Goal: Information Seeking & Learning: Compare options

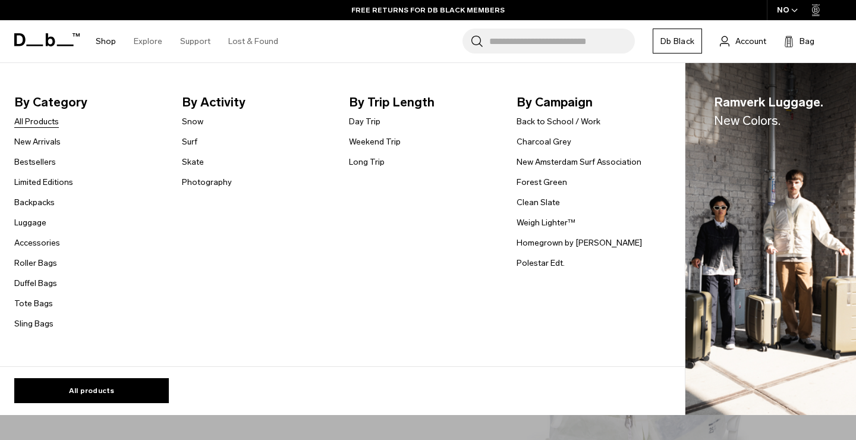
click at [52, 119] on link "All Products" at bounding box center [36, 121] width 45 height 12
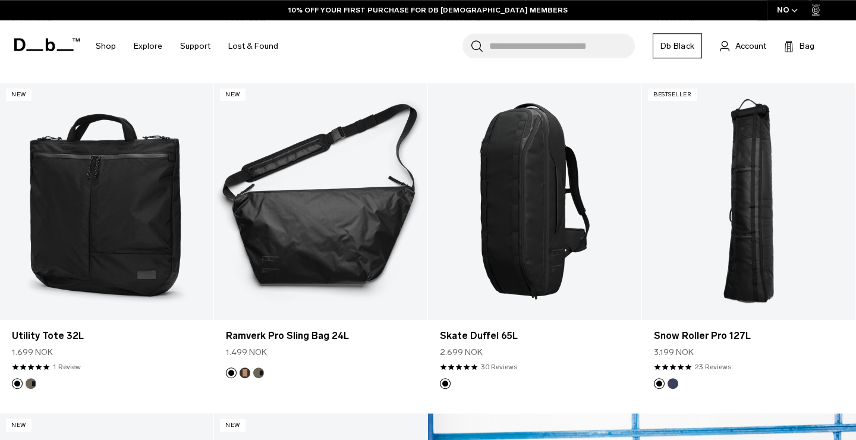
scroll to position [880, 0]
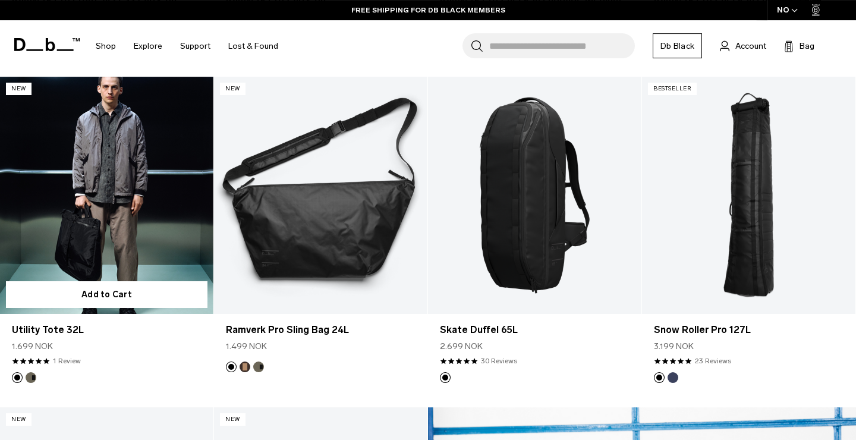
click at [30, 380] on button "Forest Green" at bounding box center [31, 377] width 11 height 11
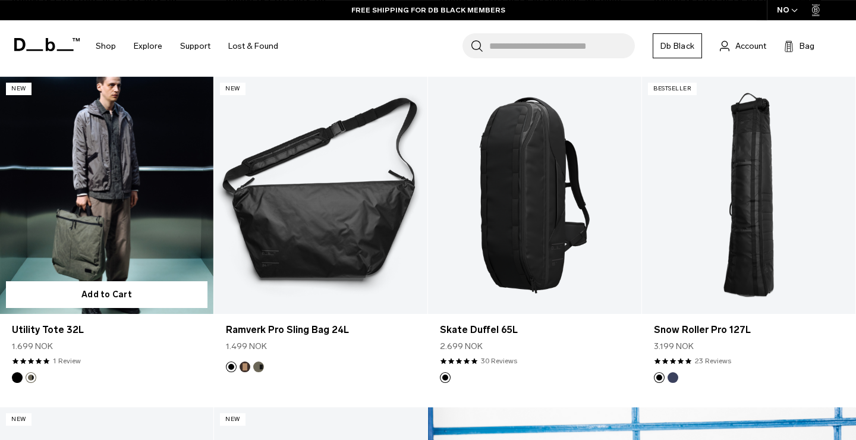
click at [17, 374] on button "Black Out" at bounding box center [17, 377] width 11 height 11
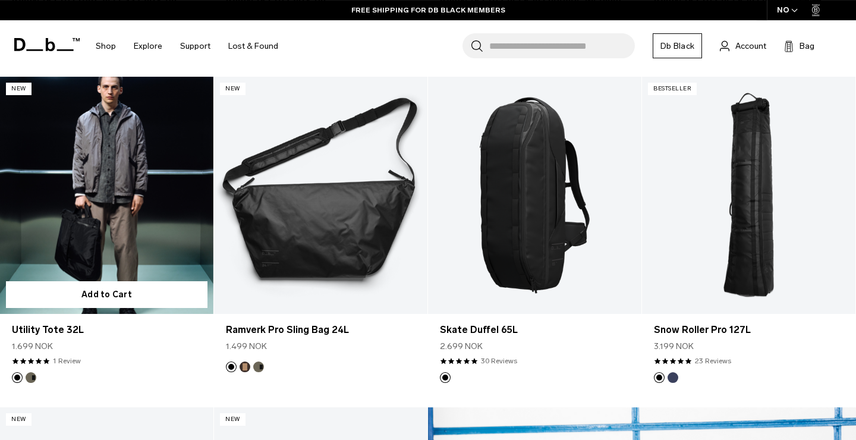
click at [97, 221] on link "Utility Tote 32L Black Out" at bounding box center [107, 195] width 214 height 237
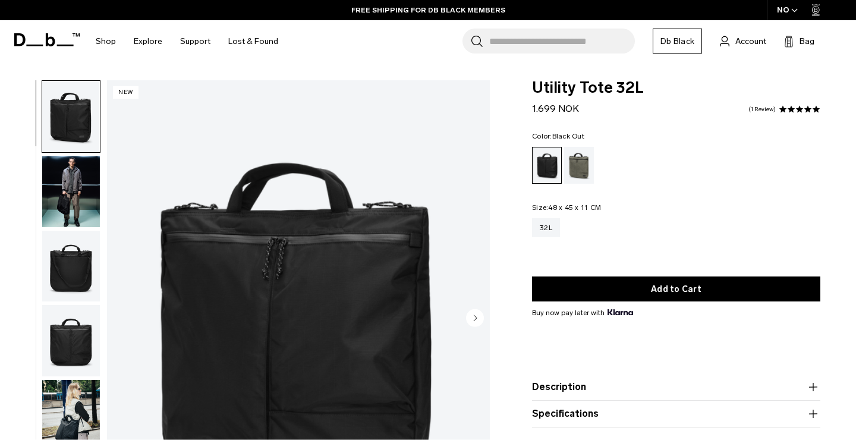
click at [604, 83] on span "Utility Tote 32L" at bounding box center [676, 87] width 288 height 15
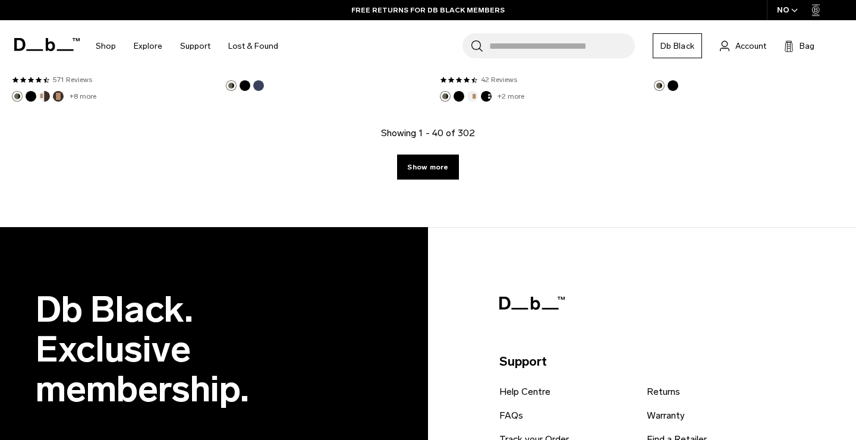
scroll to position [3791, 0]
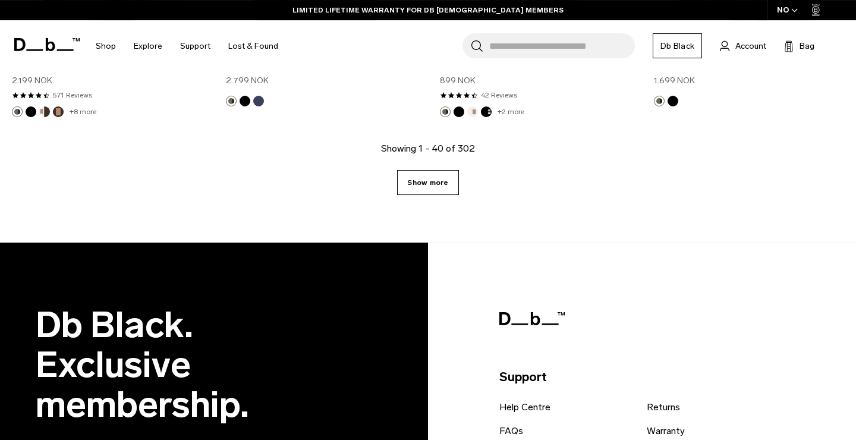
click at [442, 178] on link "Show more" at bounding box center [427, 182] width 61 height 25
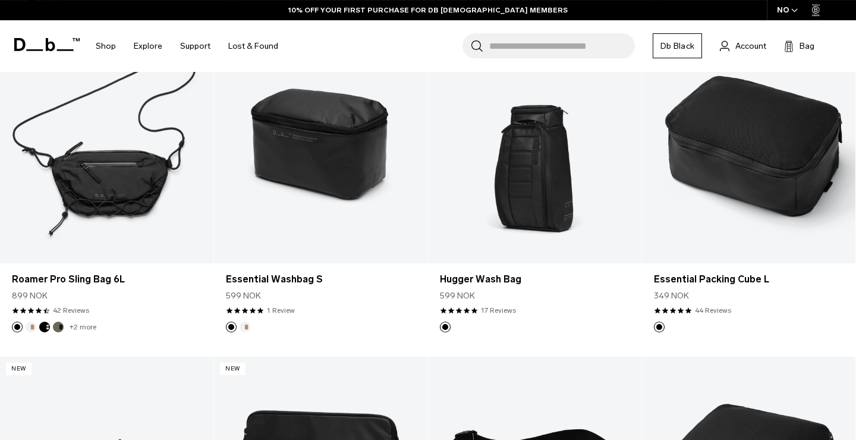
scroll to position [5912, 0]
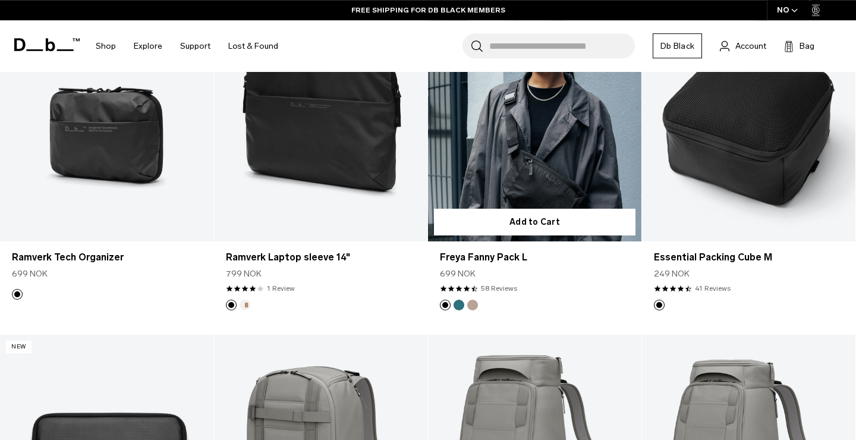
click at [463, 303] on button "Midnight Teal" at bounding box center [459, 305] width 11 height 11
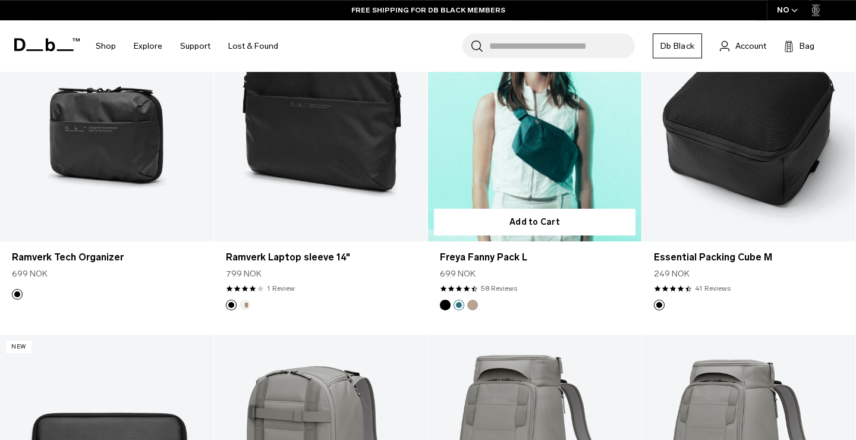
click at [475, 303] on button "Fogbow Beige" at bounding box center [472, 305] width 11 height 11
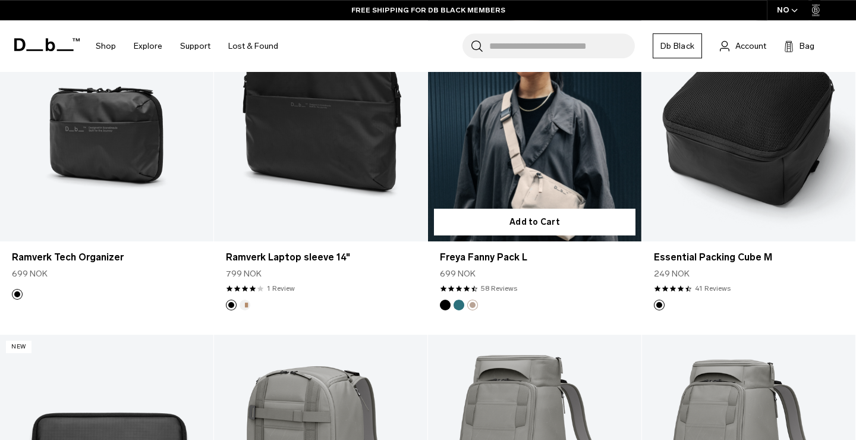
click at [449, 305] on button "Black Out" at bounding box center [445, 305] width 11 height 11
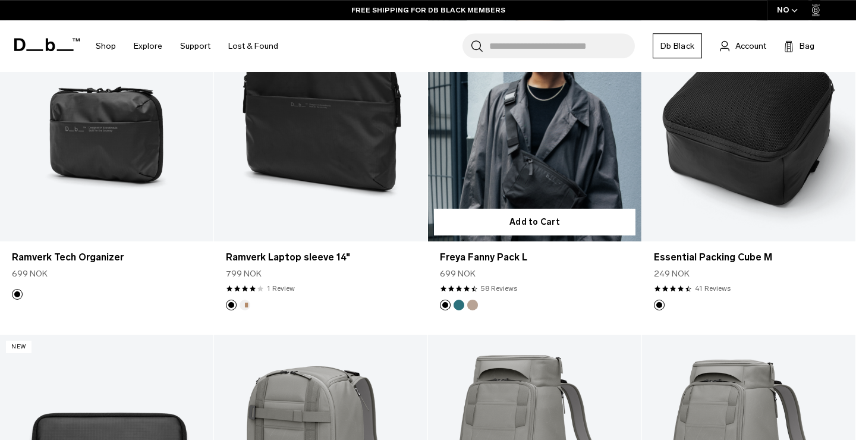
click at [525, 139] on link "Freya Fanny Pack L Black Out" at bounding box center [535, 122] width 214 height 237
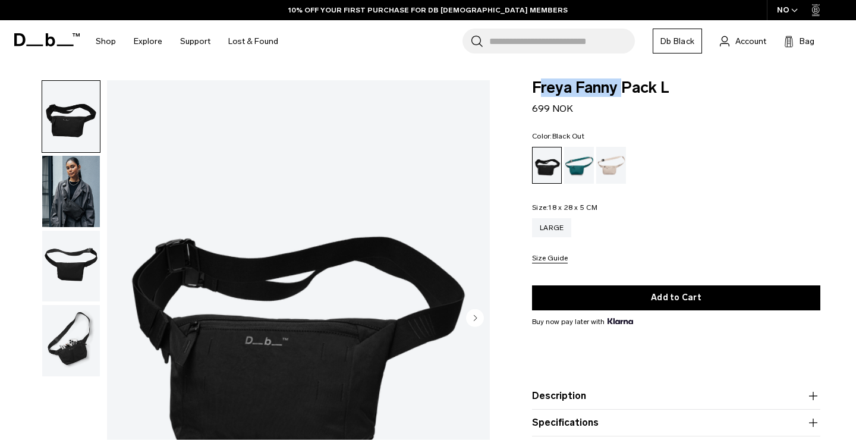
drag, startPoint x: 537, startPoint y: 87, endPoint x: 645, endPoint y: 79, distance: 108.6
click at [645, 79] on body "Skip to content BUY NOW, PAY LATER WITH [PERSON_NAME] 10% OFF YOUR FIRST PURCHA…" at bounding box center [428, 220] width 856 height 440
drag, startPoint x: 679, startPoint y: 90, endPoint x: 542, endPoint y: 84, distance: 136.9
click at [542, 84] on span "Freya Fanny Pack L" at bounding box center [676, 87] width 288 height 15
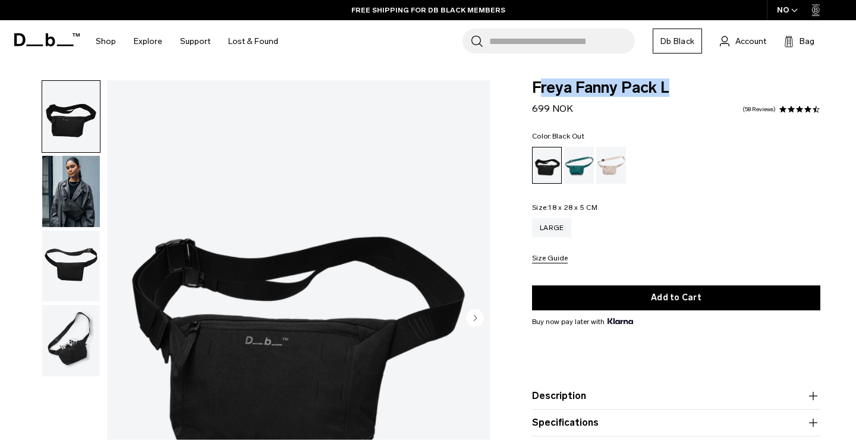
click at [73, 188] on img "button" at bounding box center [71, 191] width 58 height 71
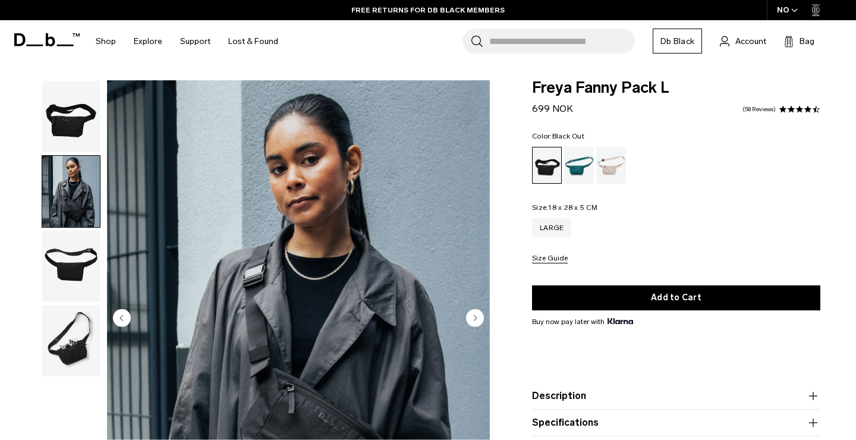
click at [566, 102] on div "Freya Fanny Pack L 699 NOK 4.7 star rating 58 Reviews" at bounding box center [676, 98] width 288 height 36
click at [557, 90] on span "Freya Fanny Pack L" at bounding box center [676, 87] width 288 height 15
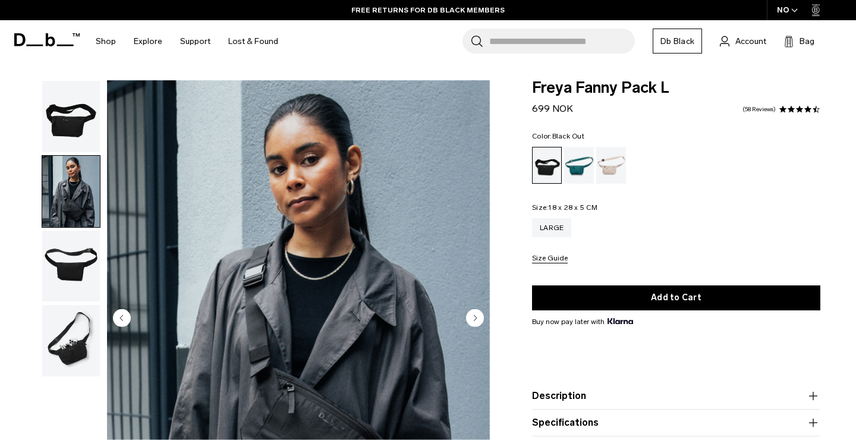
click at [557, 90] on span "Freya Fanny Pack L" at bounding box center [676, 87] width 288 height 15
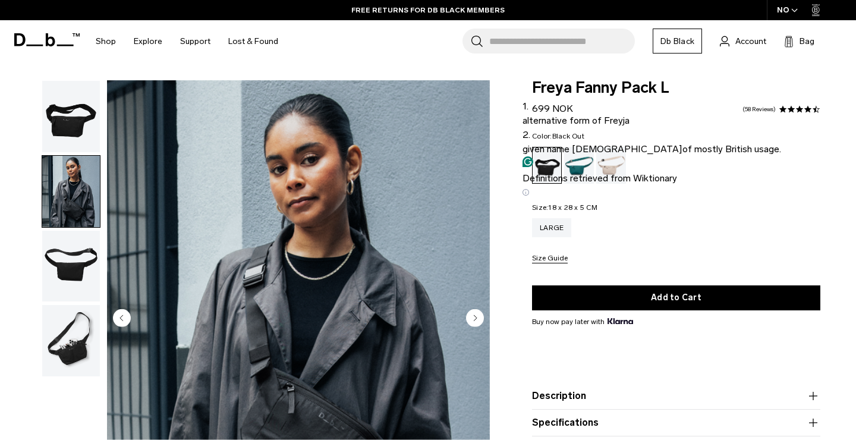
click at [579, 185] on div "Color: Black Out Out of stock Size: 18 x 28 x 5 CM Out of stock Large Size Guide" at bounding box center [676, 198] width 288 height 131
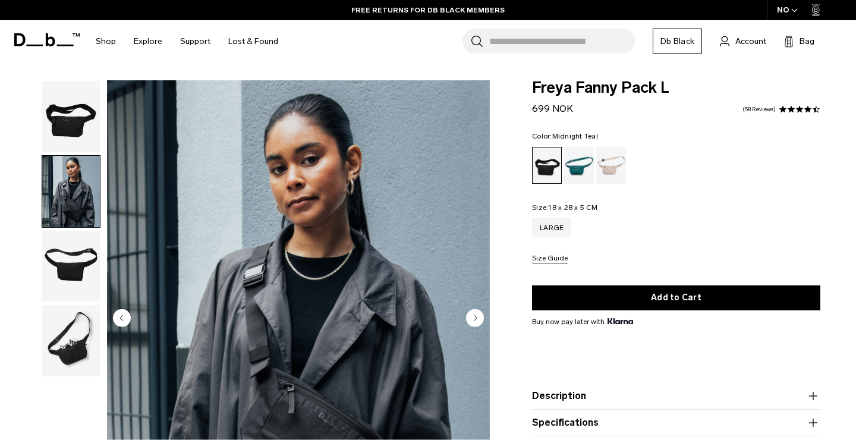
click at [578, 183] on div "Midnight Teal" at bounding box center [579, 165] width 30 height 37
click at [604, 182] on div "Fogbow Beige" at bounding box center [612, 165] width 30 height 37
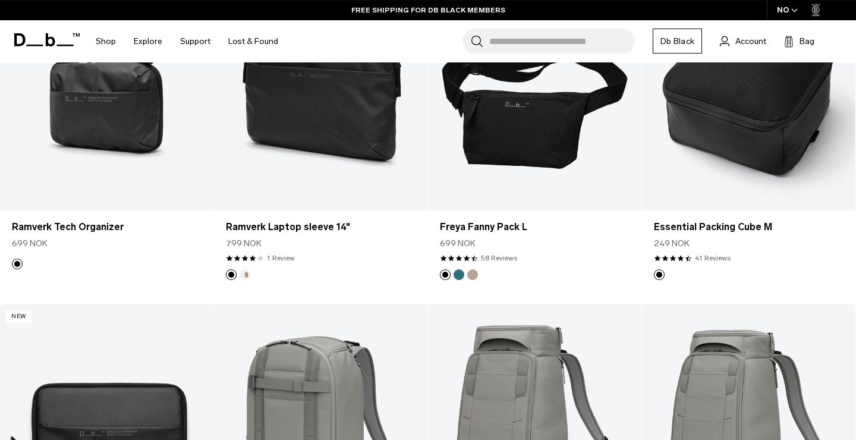
scroll to position [2369, 0]
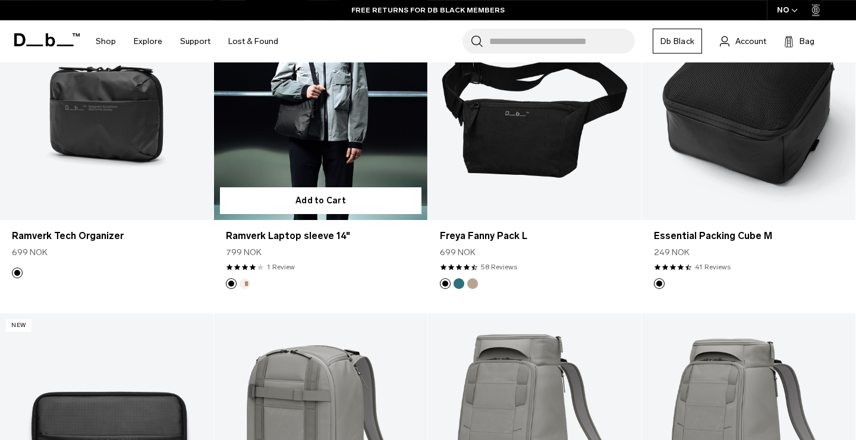
click at [338, 135] on link "Ramverk Laptop sleeve 14" at bounding box center [321, 101] width 214 height 237
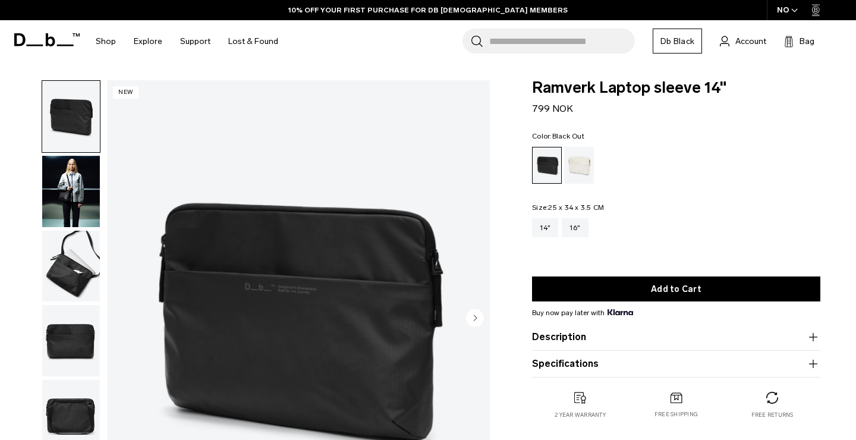
click at [87, 258] on img "button" at bounding box center [71, 266] width 58 height 71
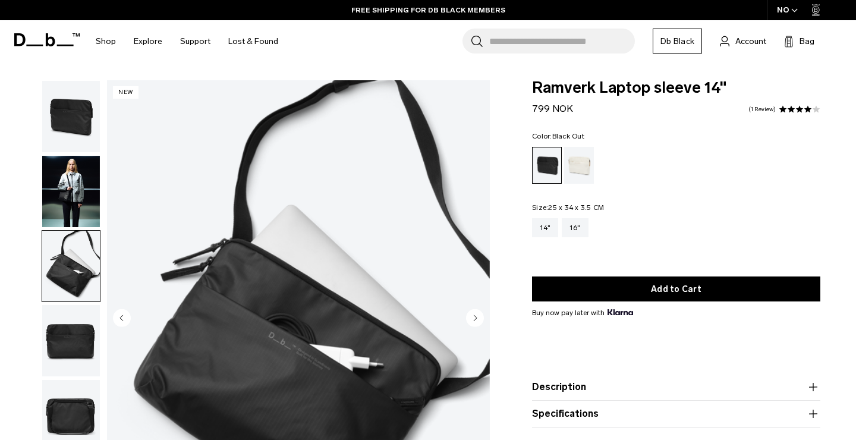
click at [639, 90] on span "Ramverk Laptop sleeve 14"" at bounding box center [676, 87] width 288 height 15
click at [586, 180] on div "Oatmilk" at bounding box center [579, 165] width 30 height 37
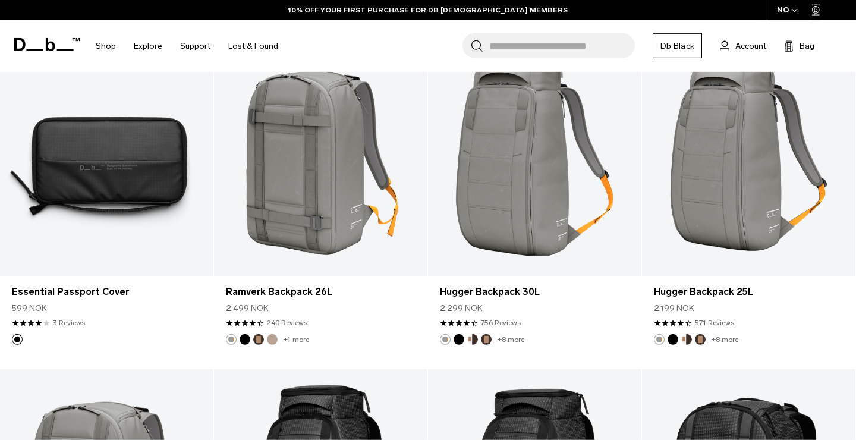
scroll to position [2664, 0]
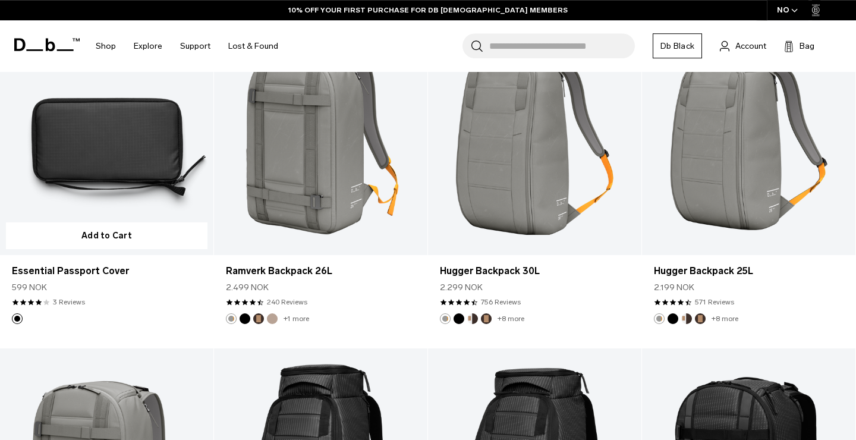
click at [87, 210] on link "Essential Passport Cover" at bounding box center [107, 136] width 214 height 237
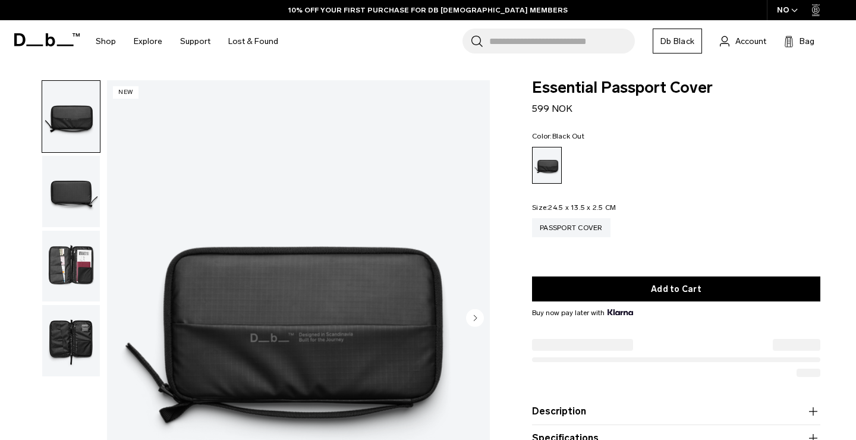
click at [587, 90] on span "Essential Passport Cover" at bounding box center [676, 87] width 288 height 15
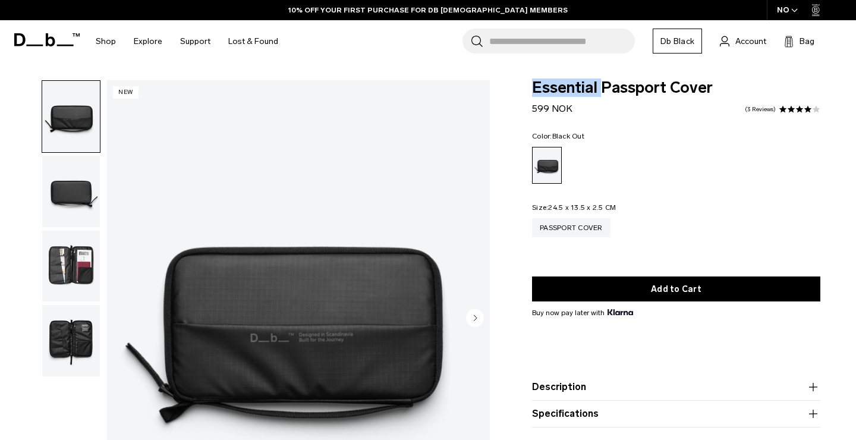
click at [587, 90] on span "Essential Passport Cover" at bounding box center [676, 87] width 288 height 15
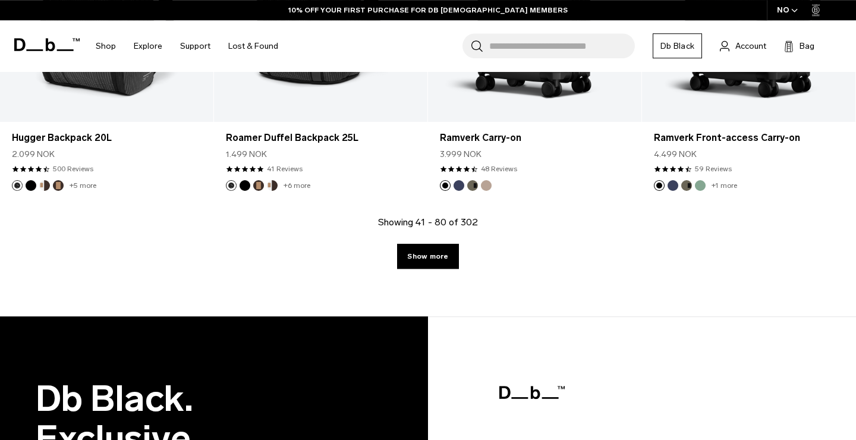
scroll to position [3459, 0]
click at [439, 259] on link "Show more" at bounding box center [427, 256] width 61 height 25
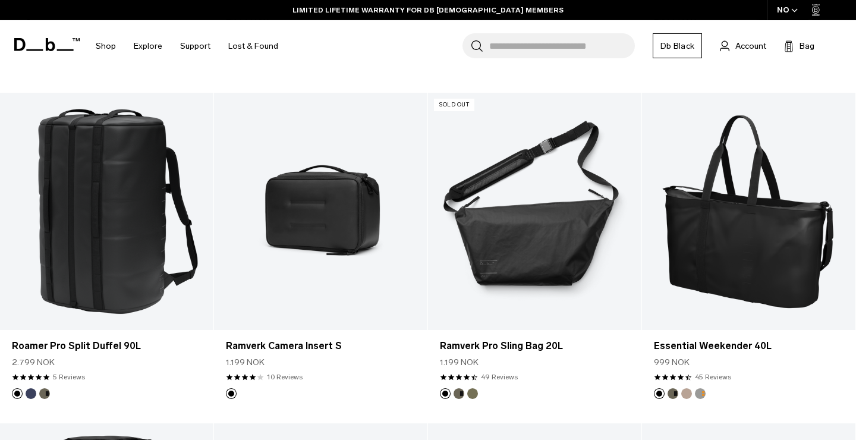
scroll to position [5270, 0]
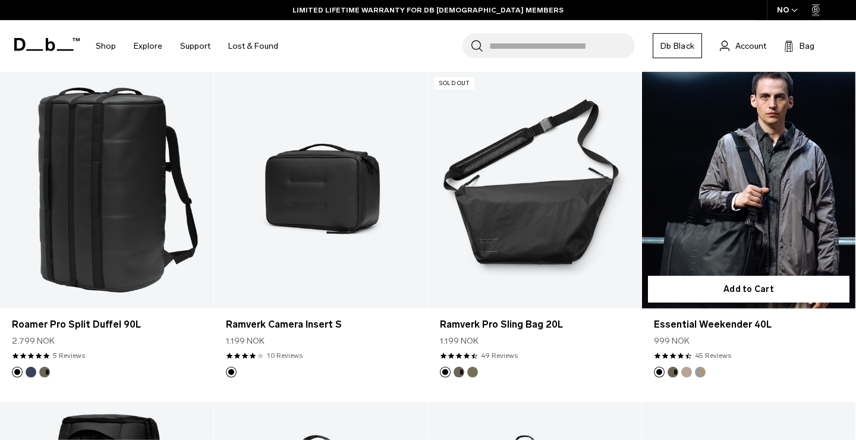
click at [673, 367] on button "Forest Green" at bounding box center [673, 372] width 11 height 11
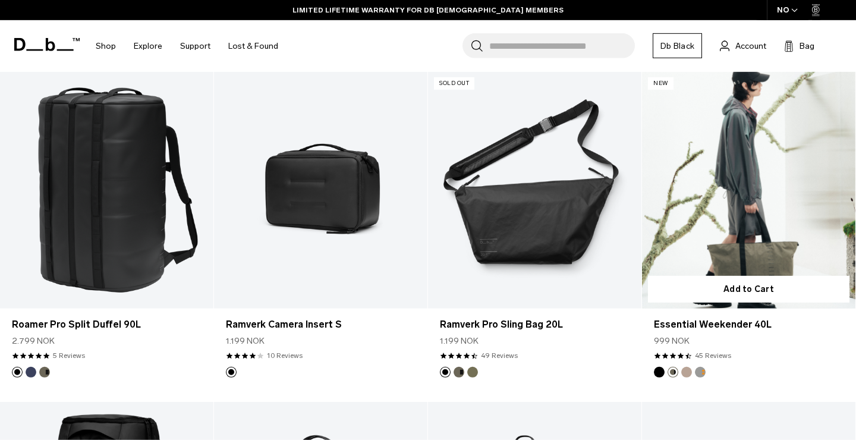
click at [685, 367] on button "Fogbow Beige" at bounding box center [687, 372] width 11 height 11
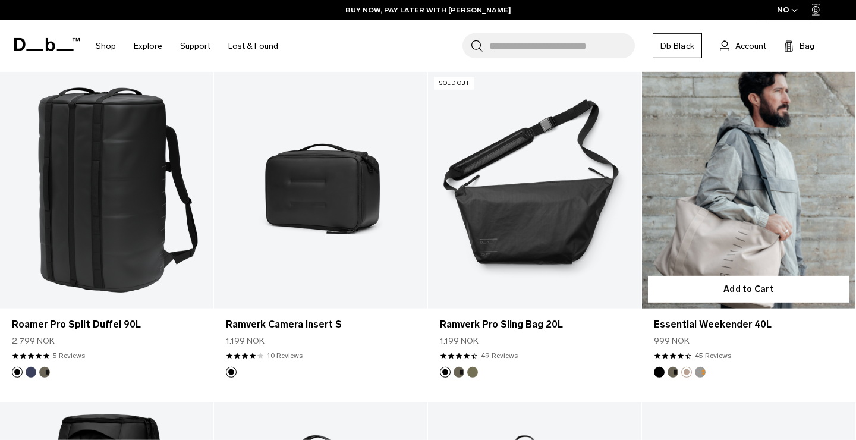
click at [699, 367] on button "Sand Grey" at bounding box center [700, 372] width 11 height 11
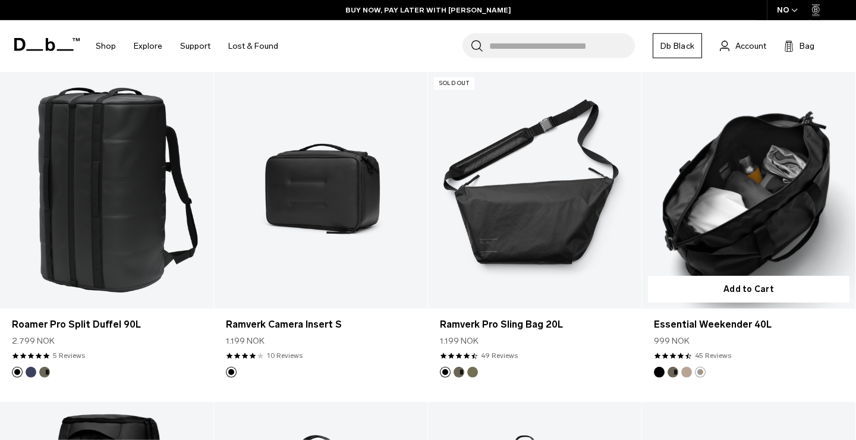
click at [674, 367] on button "Forest Green" at bounding box center [673, 372] width 11 height 11
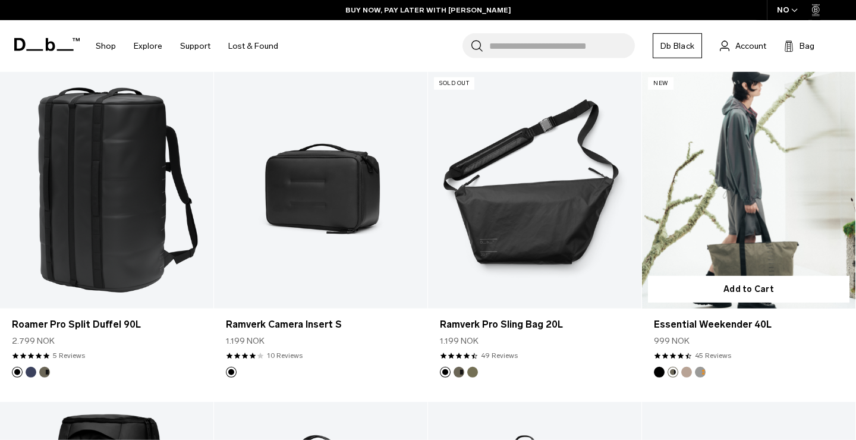
click at [661, 367] on button "Black Out" at bounding box center [659, 372] width 11 height 11
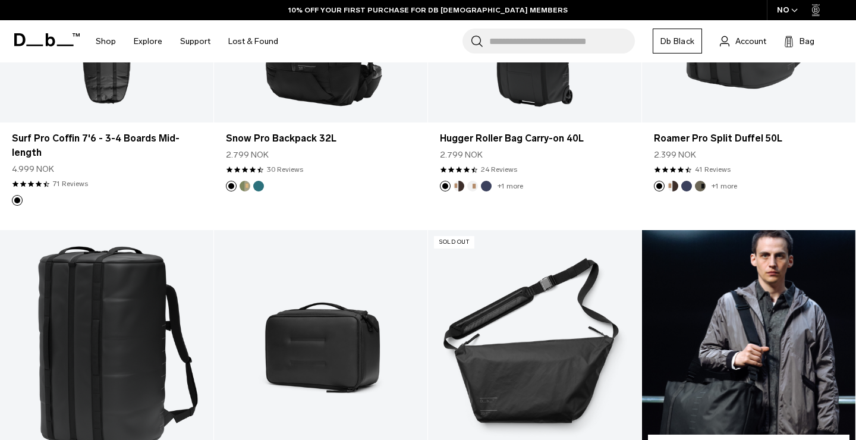
scroll to position [5243, 0]
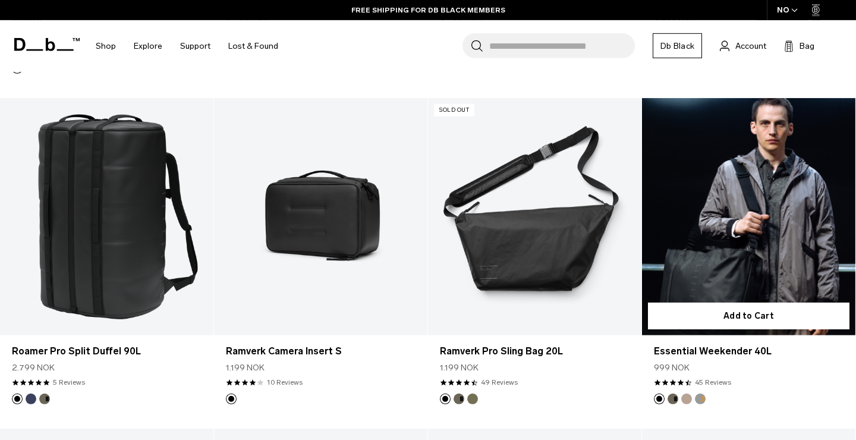
click at [762, 206] on link "Essential Weekender 40L Black Out" at bounding box center [749, 216] width 214 height 237
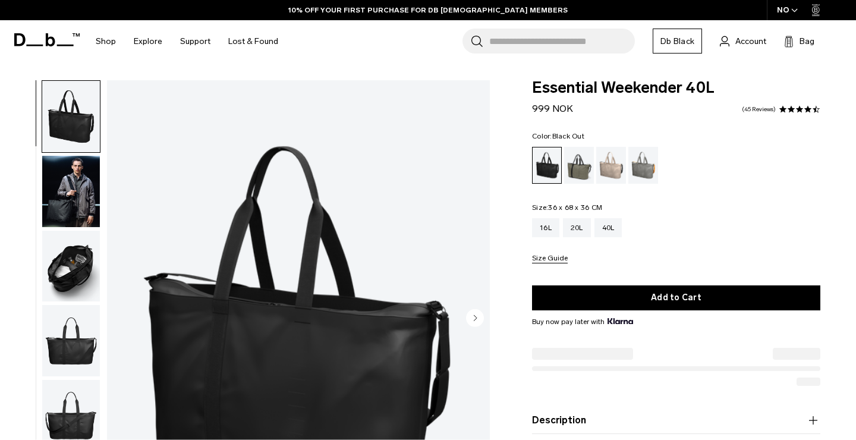
click at [577, 252] on div "16L 20L 40L Size Guide" at bounding box center [676, 240] width 288 height 45
click at [569, 224] on div "20L" at bounding box center [577, 227] width 28 height 19
click at [564, 86] on span "Essential Weekender 40L" at bounding box center [676, 87] width 288 height 15
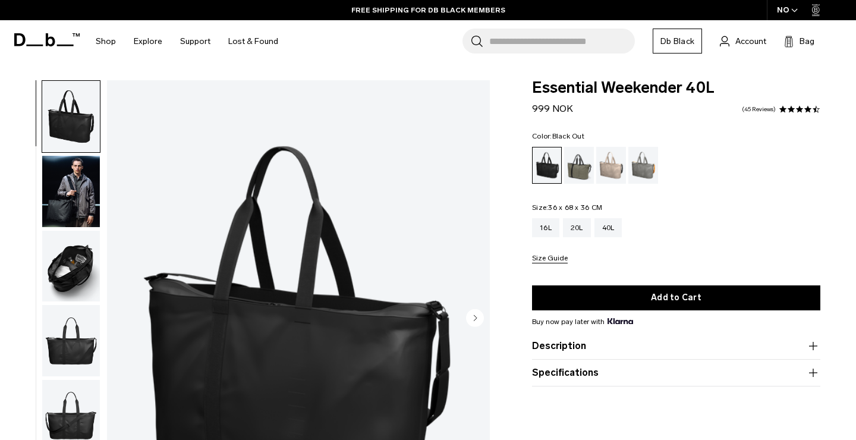
click at [661, 169] on ul at bounding box center [676, 165] width 288 height 37
click at [636, 167] on div "Sand Grey" at bounding box center [644, 165] width 30 height 37
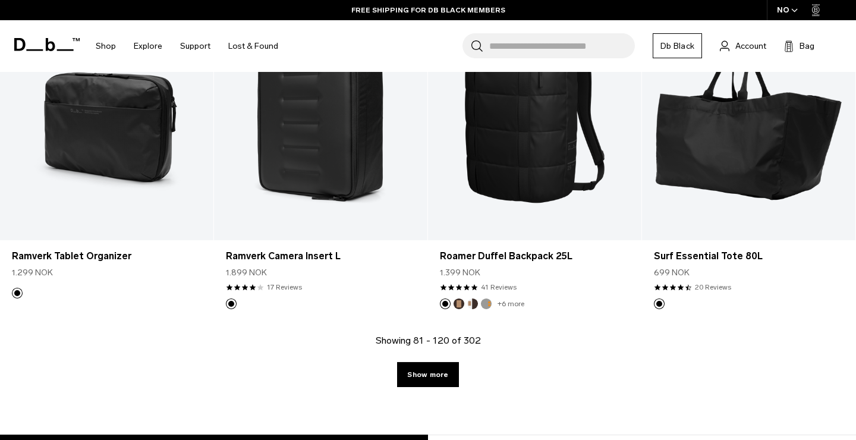
scroll to position [3346, 0]
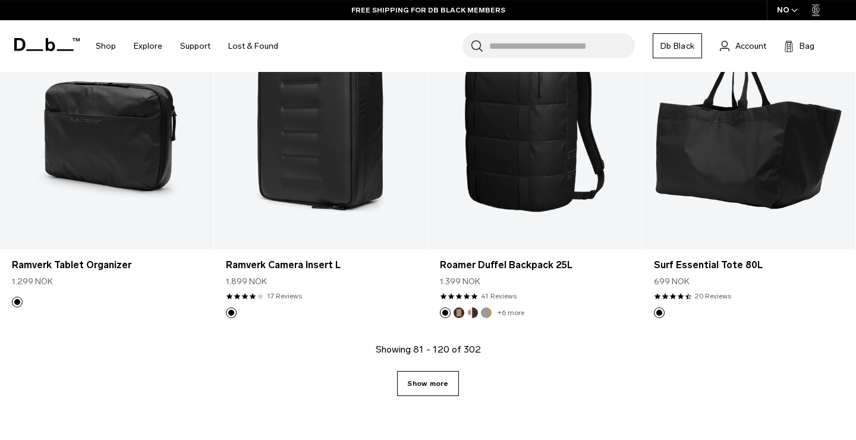
click at [438, 371] on link "Show more" at bounding box center [427, 383] width 61 height 25
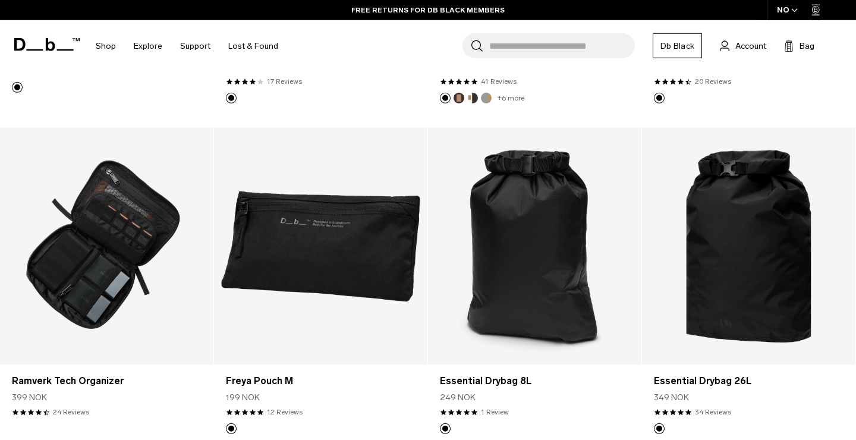
scroll to position [3571, 0]
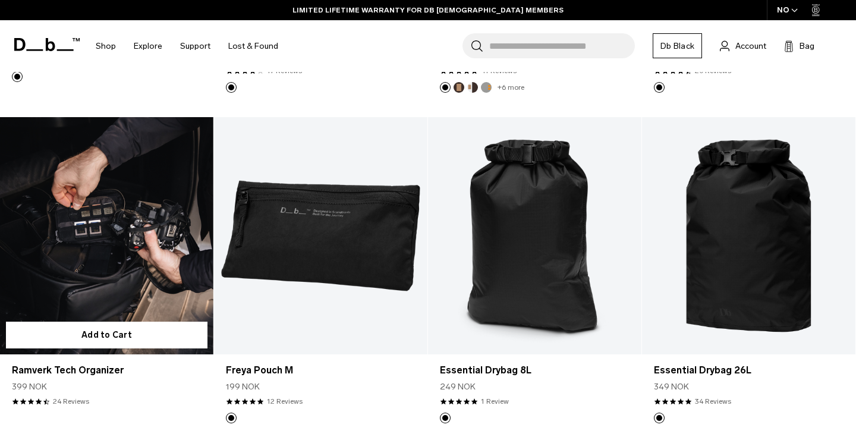
click at [123, 228] on link "Ramverk Tech Organizer" at bounding box center [107, 235] width 214 height 237
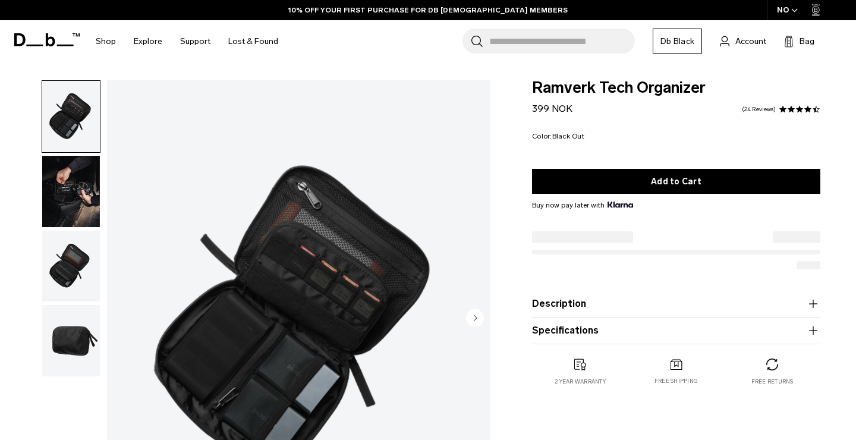
click at [74, 264] on img "button" at bounding box center [71, 266] width 58 height 71
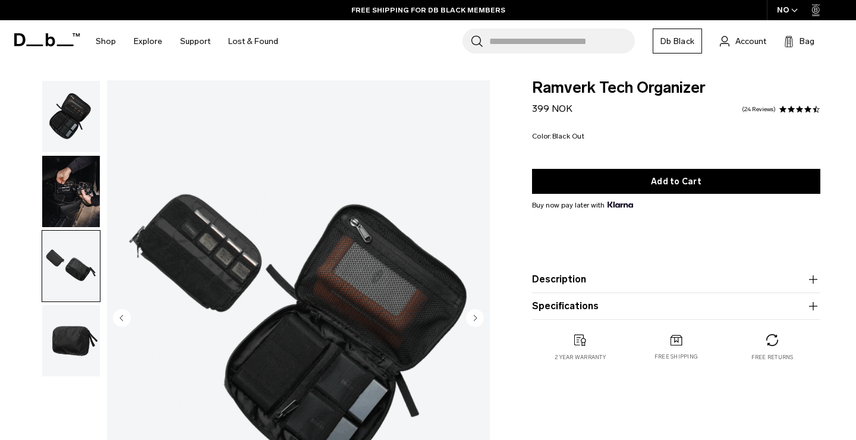
click at [598, 91] on span "Ramverk Tech Organizer" at bounding box center [676, 87] width 288 height 15
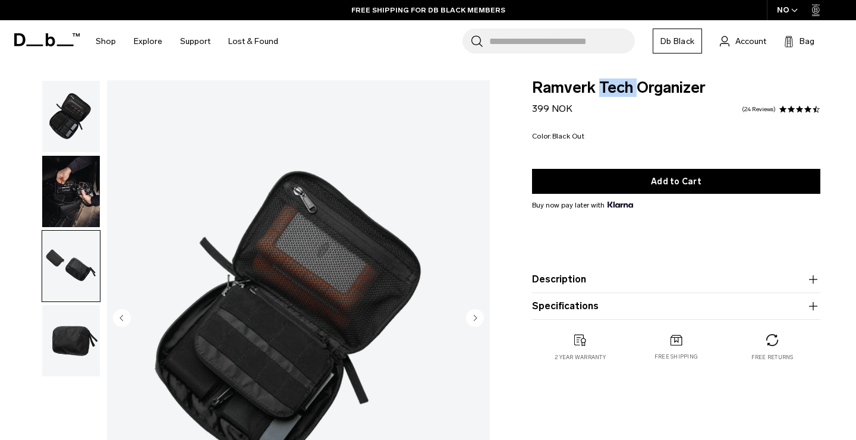
click at [598, 91] on span "Ramverk Tech Organizer" at bounding box center [676, 87] width 288 height 15
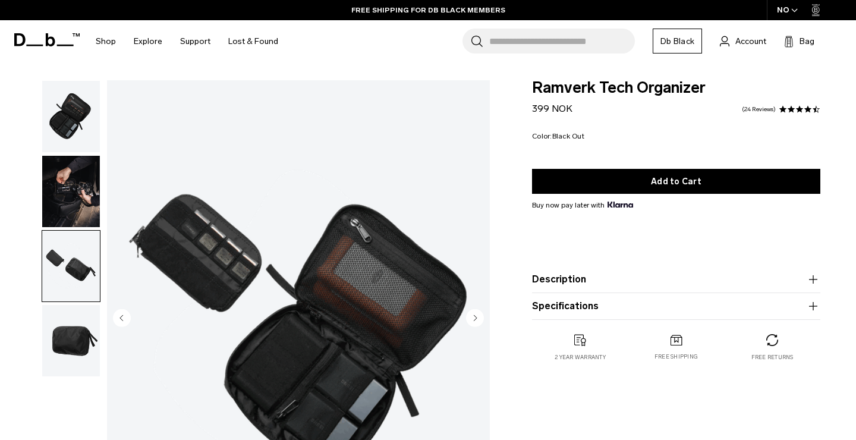
click at [598, 91] on span "Ramverk Tech Organizer" at bounding box center [676, 87] width 288 height 15
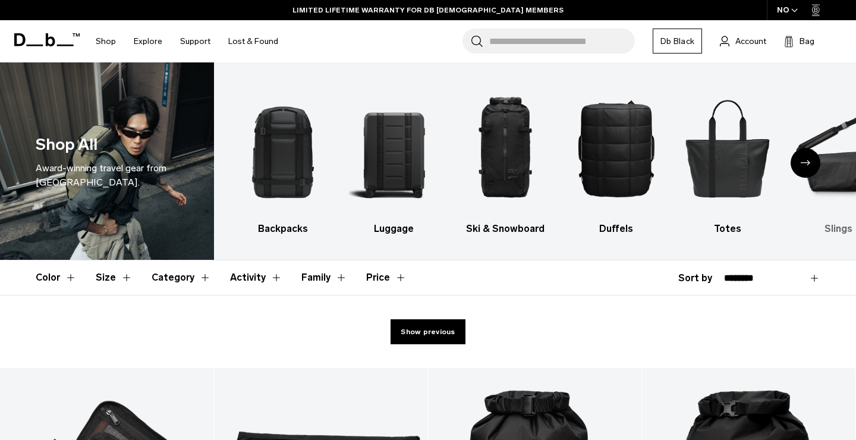
click at [834, 194] on img "6 / 10" at bounding box center [839, 148] width 90 height 136
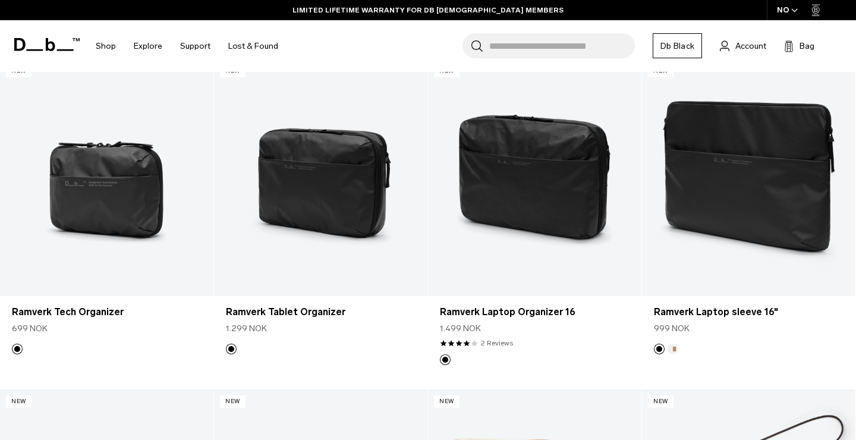
scroll to position [1233, 0]
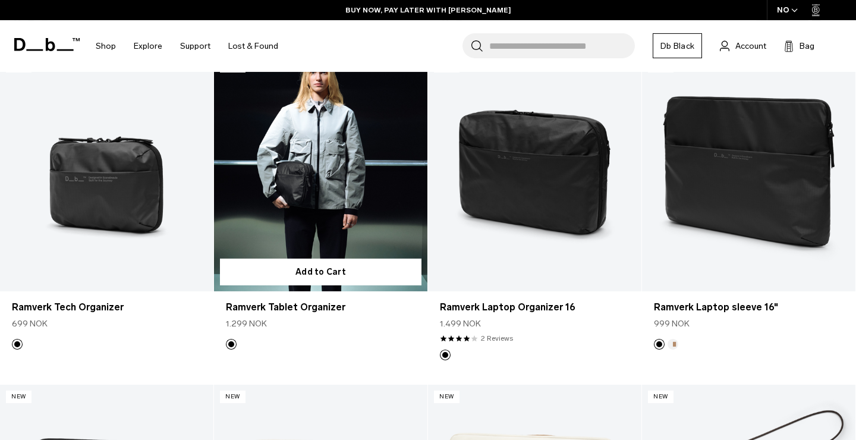
click at [344, 156] on link "Ramverk Tablet Organizer" at bounding box center [321, 172] width 214 height 237
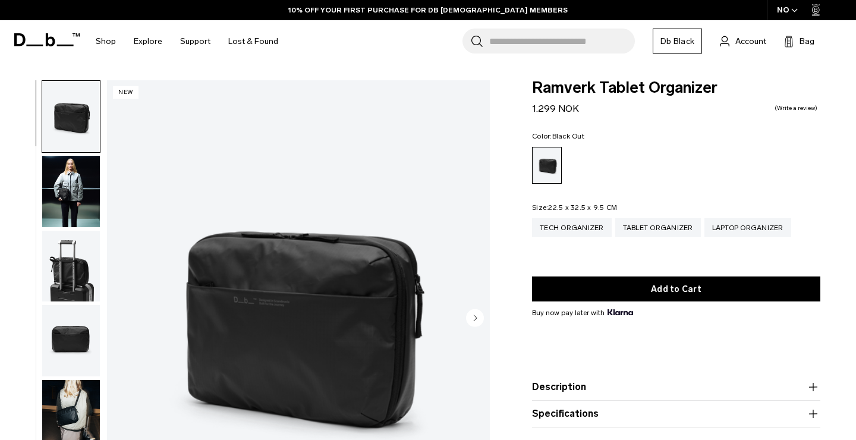
click at [73, 202] on img "button" at bounding box center [71, 191] width 58 height 71
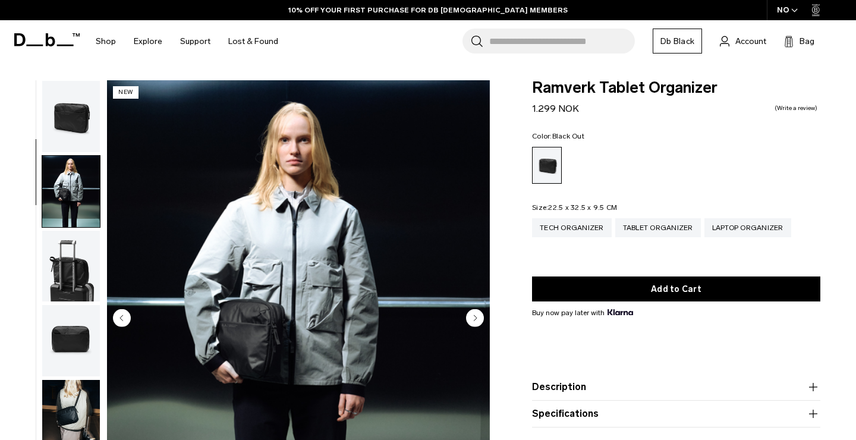
scroll to position [75, 0]
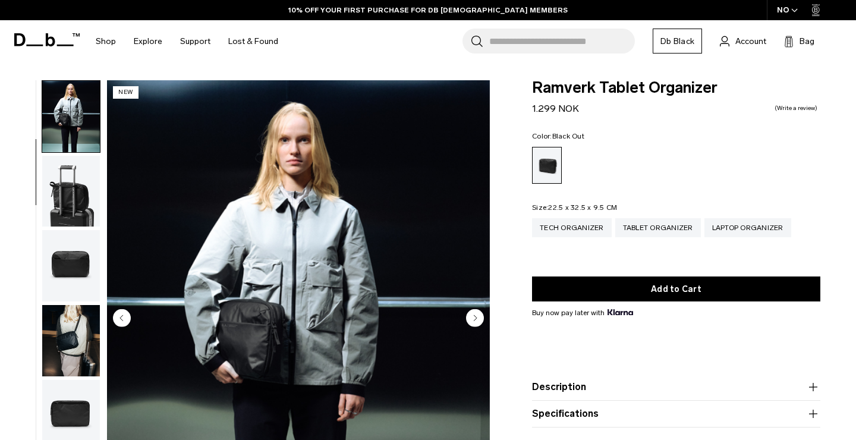
click at [83, 325] on img "button" at bounding box center [71, 340] width 58 height 71
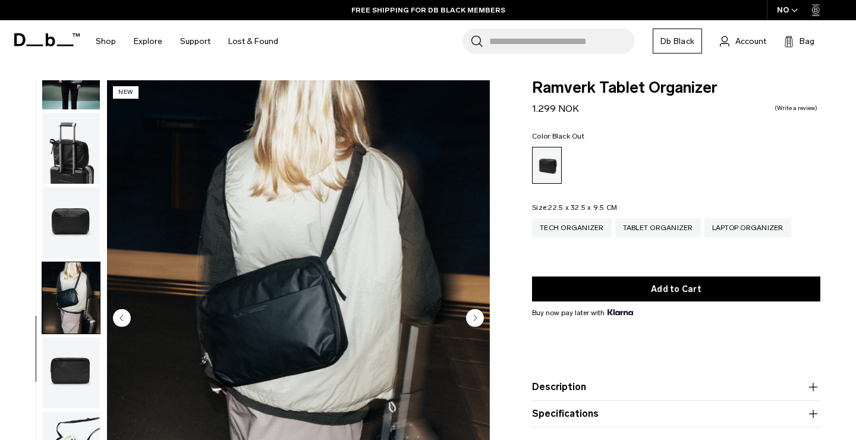
scroll to position [118, 0]
click at [590, 230] on div "Tech Organizer" at bounding box center [572, 227] width 80 height 19
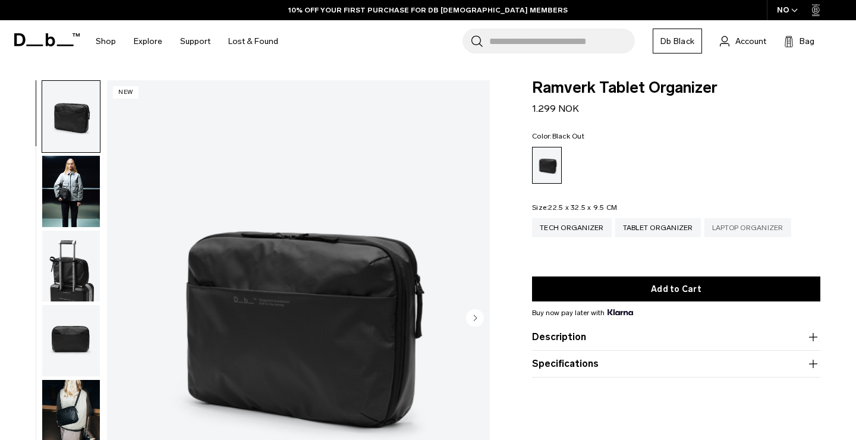
click at [746, 228] on div "Laptop Organizer" at bounding box center [748, 227] width 87 height 19
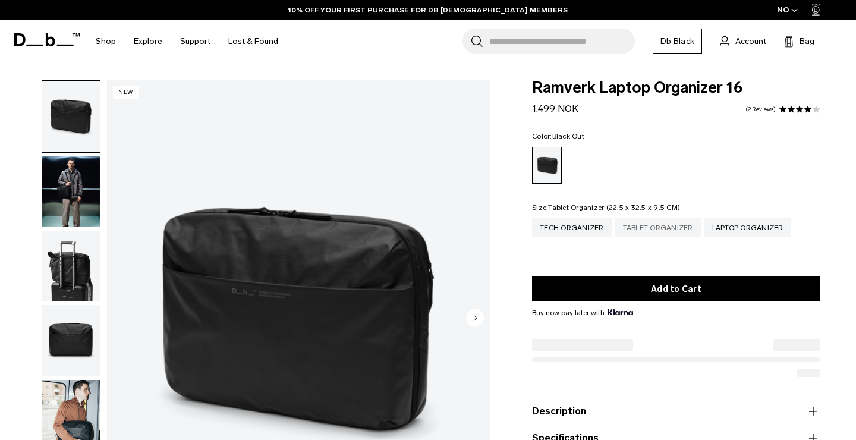
click at [664, 222] on div "Tablet Organizer" at bounding box center [659, 227] width 86 height 19
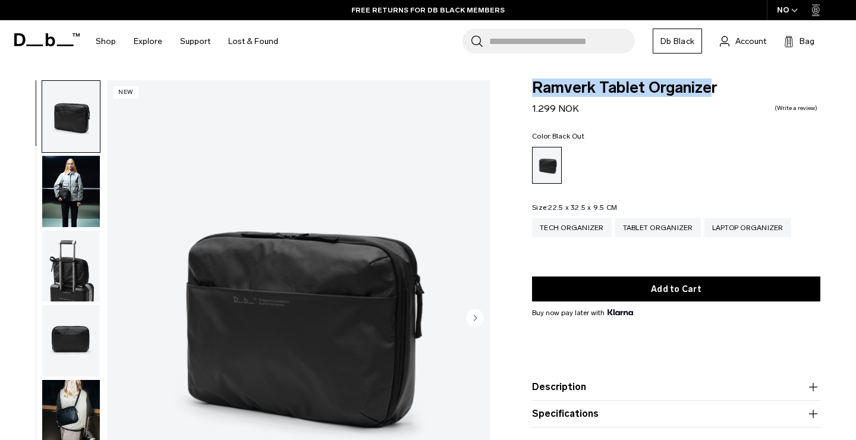
drag, startPoint x: 537, startPoint y: 86, endPoint x: 713, endPoint y: 95, distance: 176.2
click at [713, 95] on span "Ramverk Tablet Organizer" at bounding box center [676, 87] width 288 height 15
click at [707, 90] on span "Ramverk Tablet Organizer" at bounding box center [676, 87] width 288 height 15
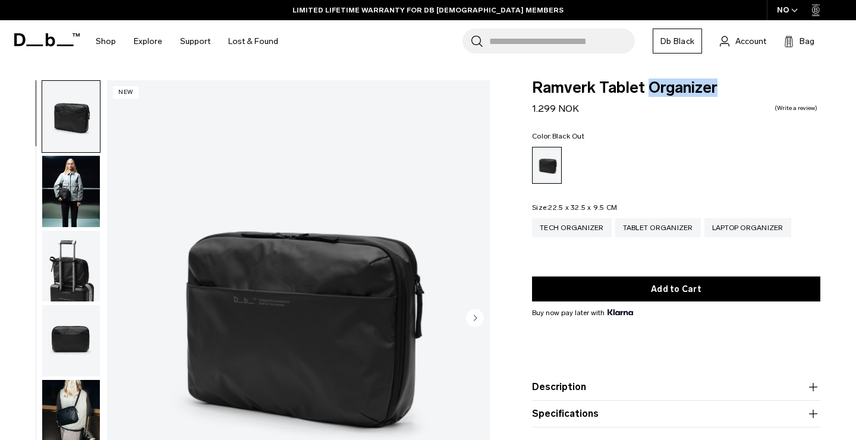
click at [707, 90] on span "Ramverk Tablet Organizer" at bounding box center [676, 87] width 288 height 15
click at [751, 224] on div "Laptop Organizer" at bounding box center [748, 227] width 87 height 19
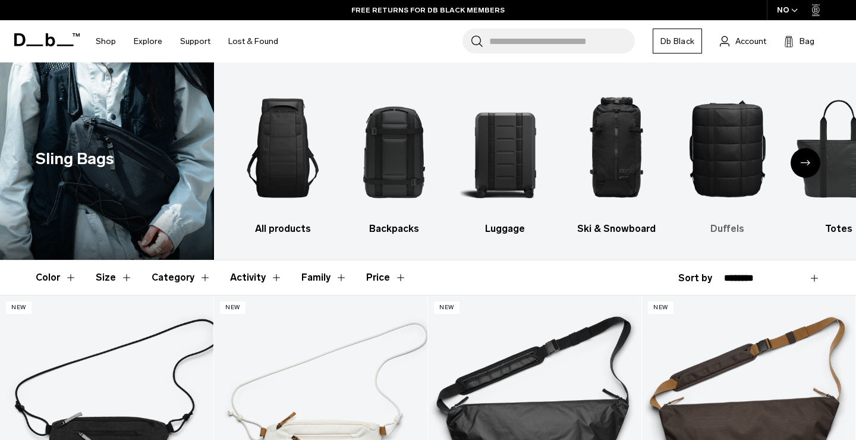
click at [735, 192] on img "5 / 10" at bounding box center [728, 148] width 90 height 136
